Goal: Task Accomplishment & Management: Manage account settings

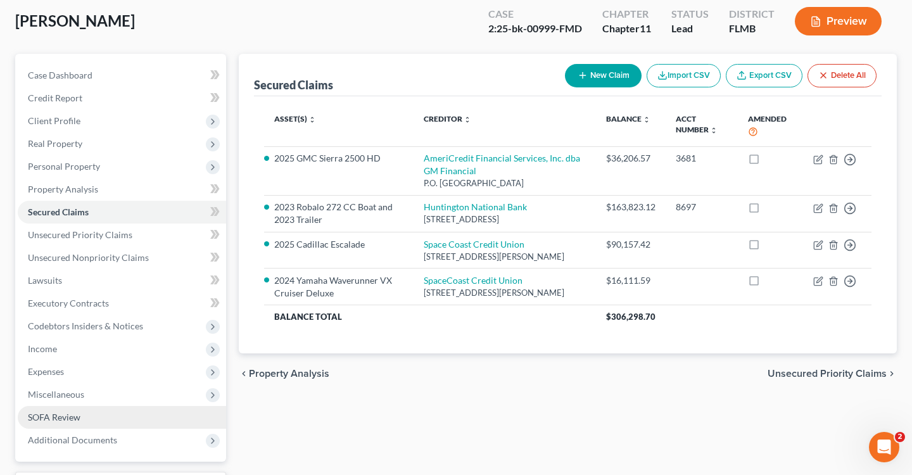
click at [77, 415] on span "SOFA Review" at bounding box center [54, 417] width 53 height 11
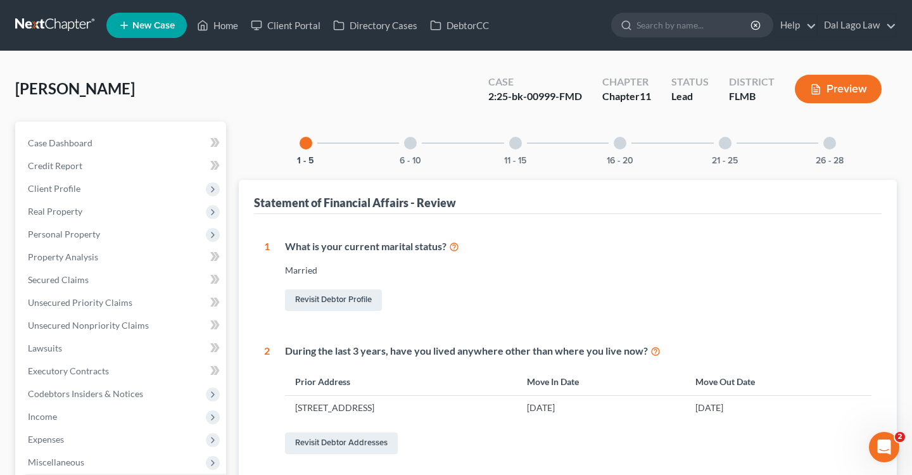
click at [611, 146] on div "16 - 20" at bounding box center [620, 143] width 43 height 43
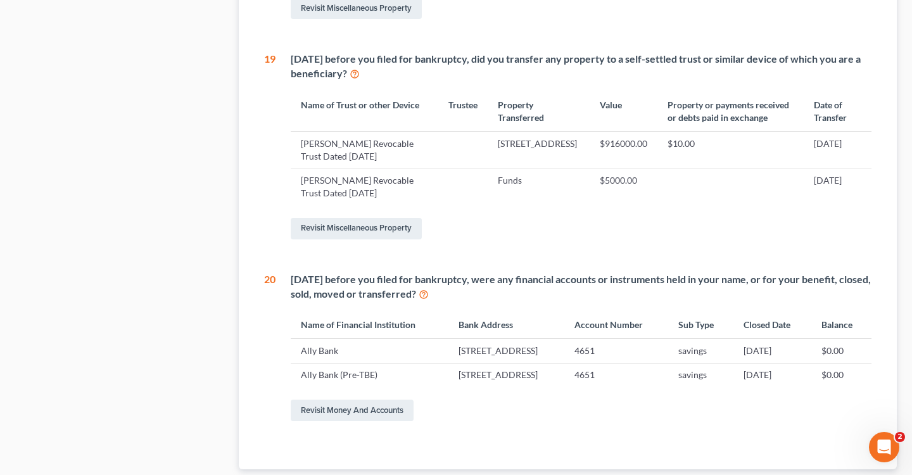
scroll to position [1747, 0]
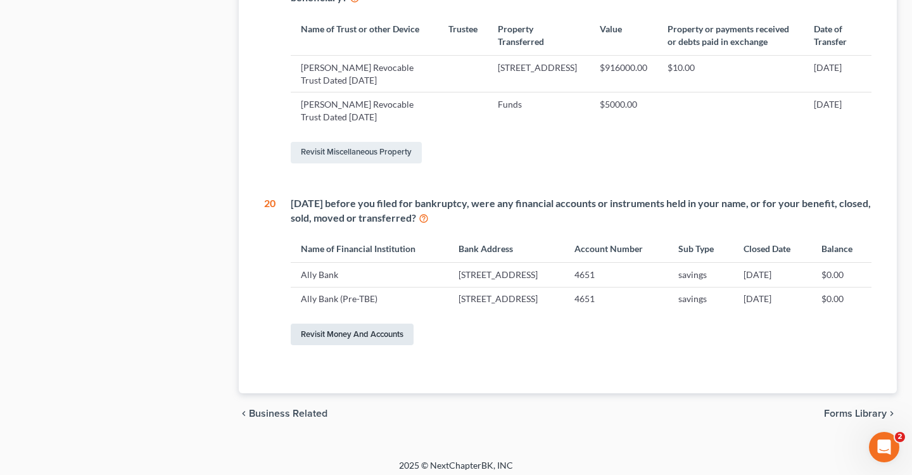
click at [384, 345] on link "Revisit Money and Accounts" at bounding box center [352, 335] width 123 height 22
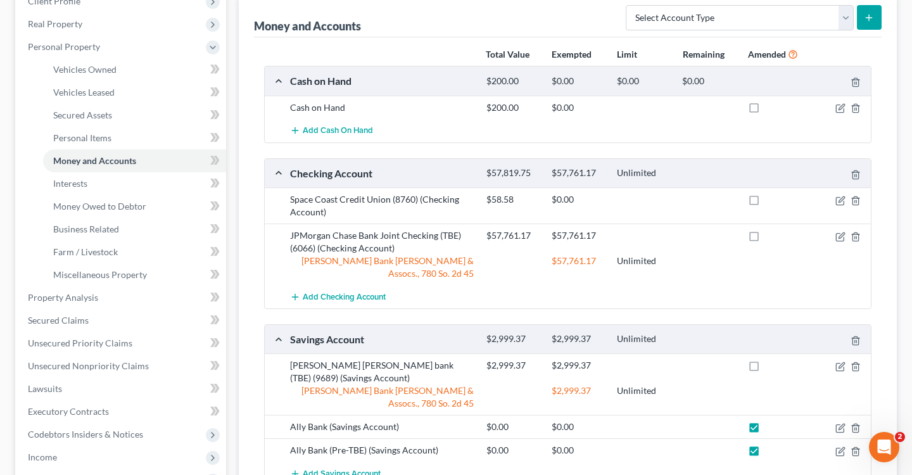
scroll to position [402, 0]
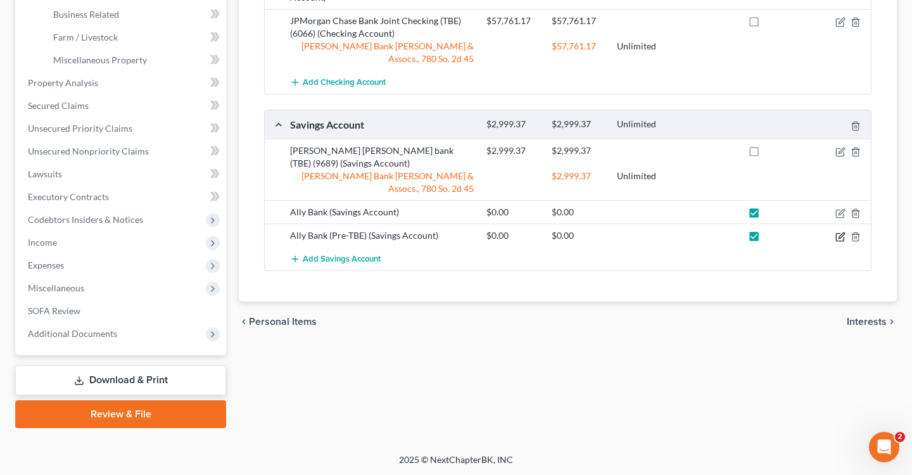
click at [839, 232] on icon "button" at bounding box center [841, 237] width 10 height 10
select select "39"
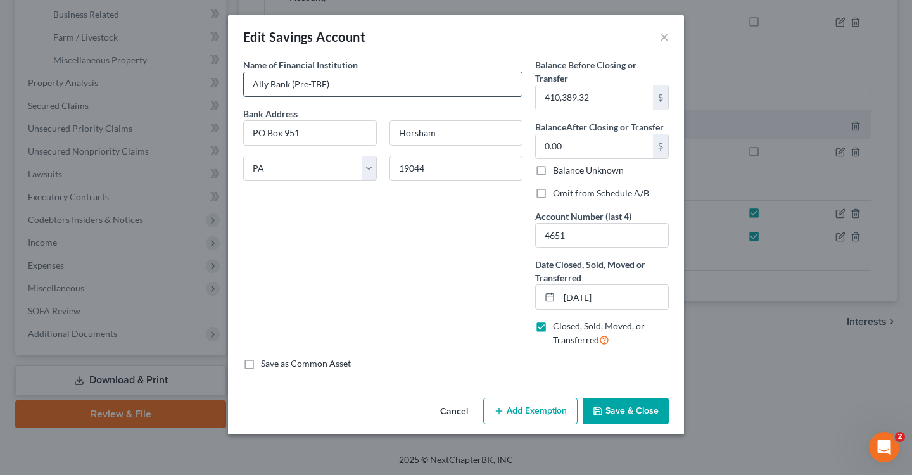
drag, startPoint x: 347, startPoint y: 92, endPoint x: 291, endPoint y: 87, distance: 56.0
click at [291, 87] on input "Ally Bank (Pre-TBE)" at bounding box center [383, 84] width 278 height 24
type input "Ally Bank"
click at [617, 416] on button "Save & Close" at bounding box center [626, 411] width 86 height 27
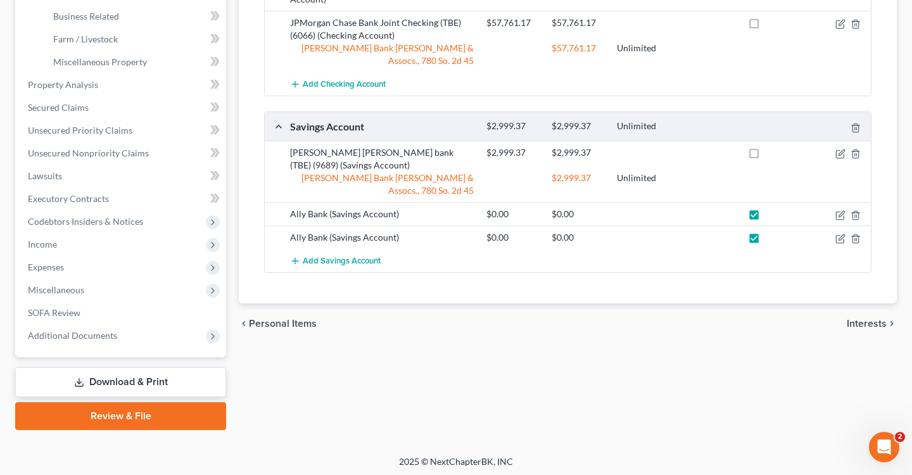
scroll to position [401, 0]
